Goal: Find specific page/section: Find specific page/section

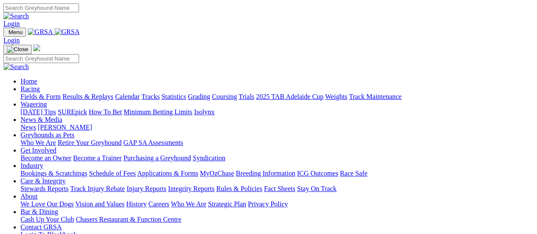
click at [46, 93] on link "Fields & Form" at bounding box center [40, 96] width 40 height 7
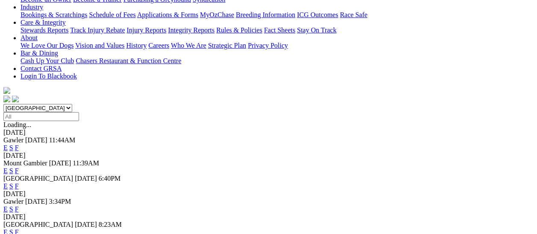
scroll to position [171, 0]
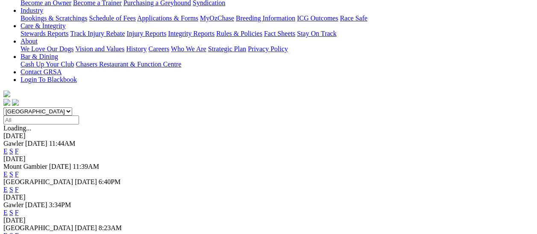
click at [19, 186] on link "F" at bounding box center [17, 189] width 4 height 7
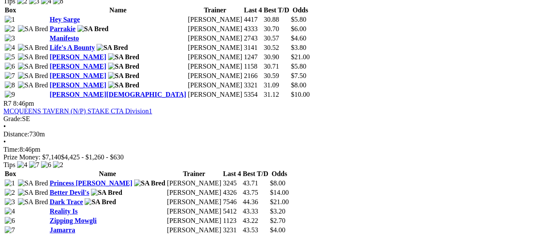
scroll to position [1281, 0]
